Goal: Task Accomplishment & Management: Manage account settings

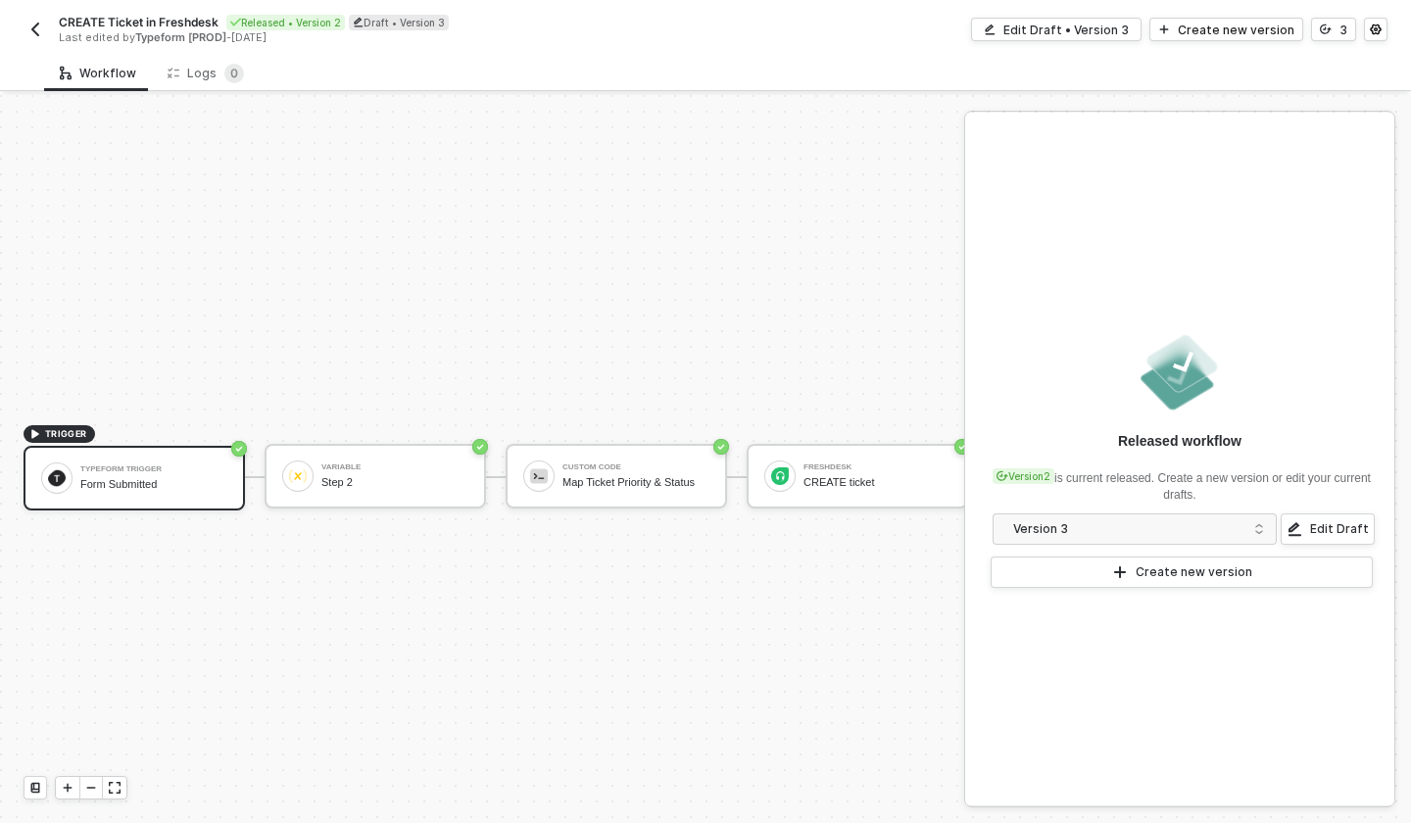
scroll to position [36, 0]
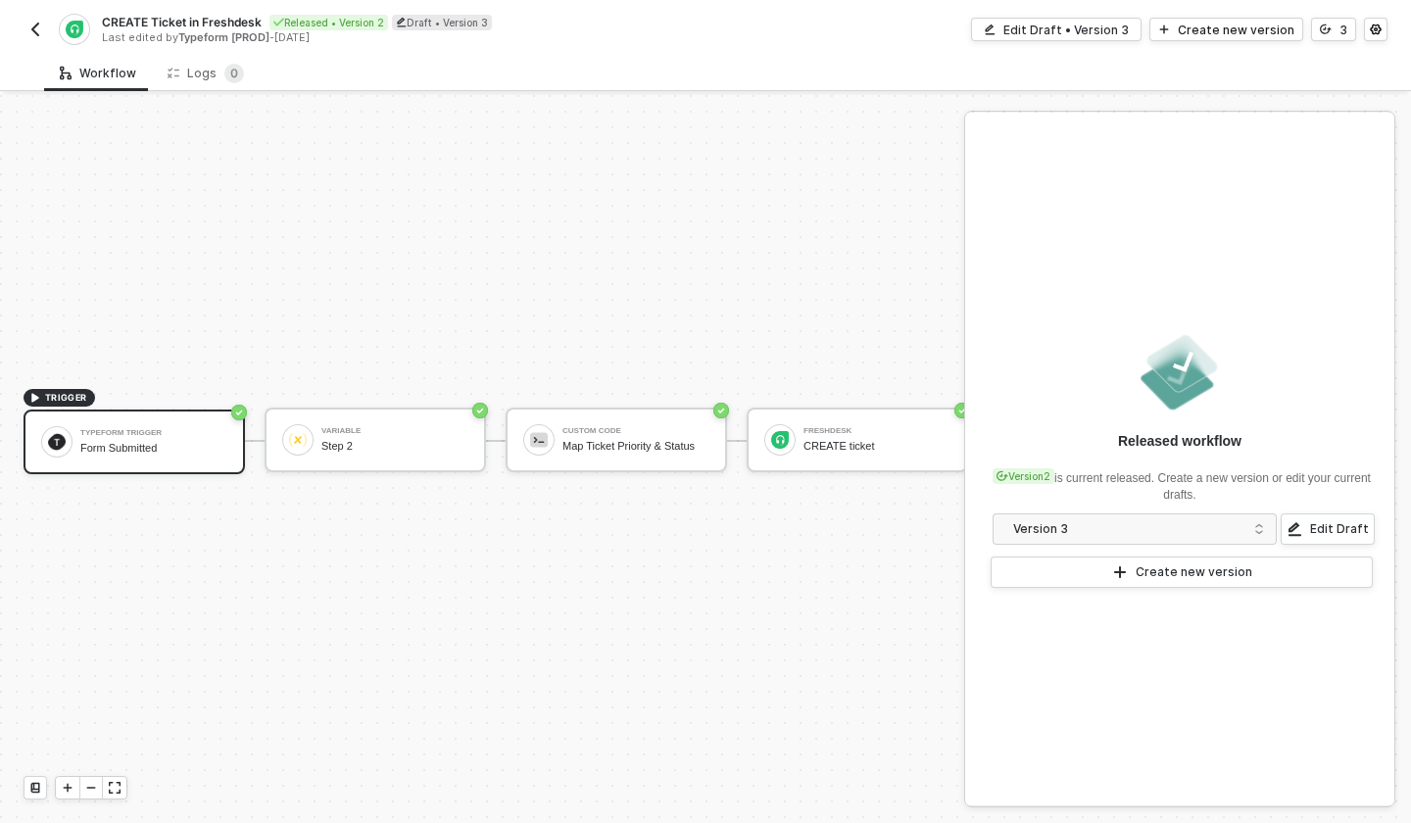
click at [41, 20] on button "button" at bounding box center [36, 30] width 24 height 24
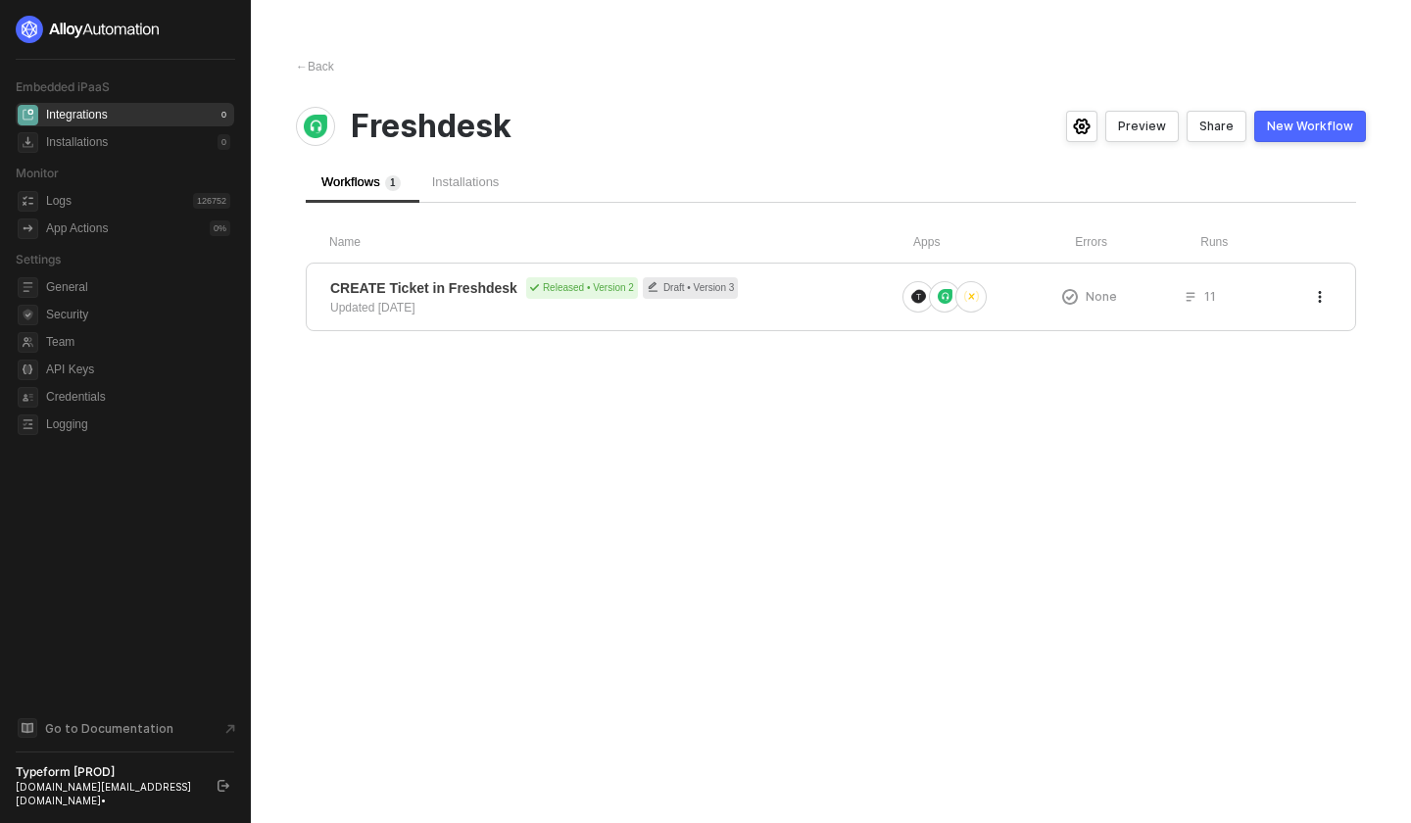
click at [91, 780] on div "Typeform [PROD]" at bounding box center [108, 772] width 184 height 16
click at [95, 780] on div "[DOMAIN_NAME][EMAIL_ADDRESS][DOMAIN_NAME] • integrations" at bounding box center [108, 793] width 184 height 27
click at [120, 283] on span "General" at bounding box center [138, 287] width 184 height 24
